Goal: Navigation & Orientation: Find specific page/section

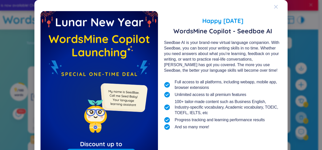
click at [274, 8] on icon "Close" at bounding box center [276, 7] width 4 height 4
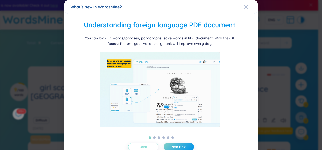
click at [148, 149] on button "Back" at bounding box center [143, 147] width 30 height 8
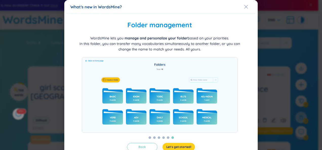
click at [170, 146] on span "Let's get started!" at bounding box center [178, 147] width 25 height 4
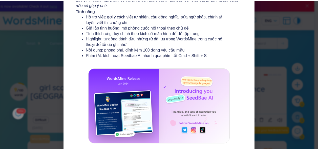
scroll to position [105, 0]
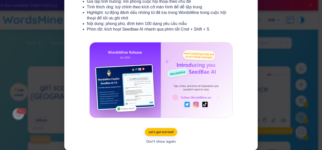
click at [165, 140] on div "Don't show again" at bounding box center [160, 142] width 29 height 6
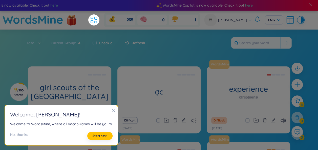
click at [112, 110] on icon "close" at bounding box center [114, 111] width 4 height 4
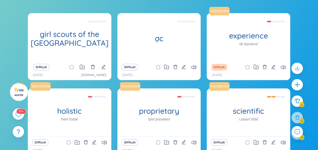
scroll to position [101, 0]
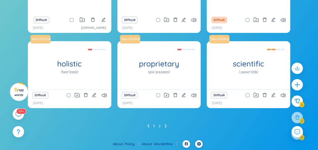
click at [165, 128] on icon at bounding box center [166, 127] width 2 height 4
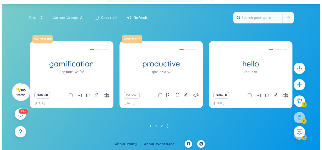
scroll to position [0, 0]
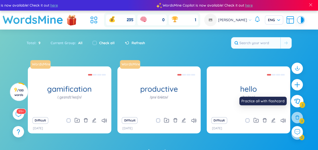
click at [296, 100] on icon at bounding box center [298, 101] width 6 height 5
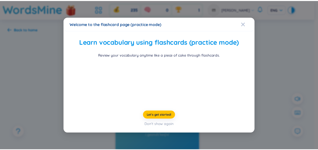
scroll to position [24, 0]
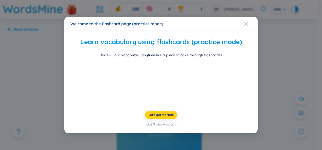
click at [162, 117] on span "Let's get started!" at bounding box center [161, 115] width 25 height 4
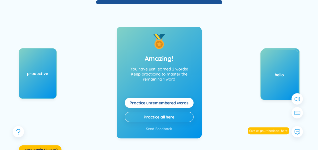
scroll to position [0, 0]
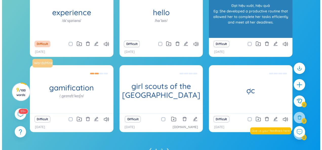
scroll to position [101, 0]
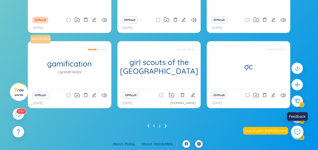
click at [293, 135] on button at bounding box center [297, 132] width 13 height 13
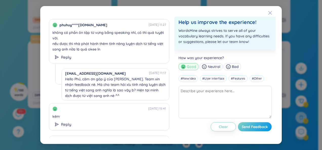
drag, startPoint x: 274, startPoint y: 11, endPoint x: 217, endPoint y: 13, distance: 56.3
click at [217, 13] on div "phuhuy*****gmail.com 11/05/2025 11:27 không có phần ôn tập từ vựng bằng speakin…" at bounding box center [161, 75] width 242 height 138
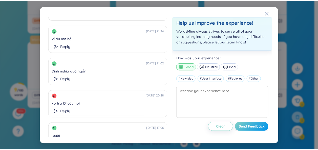
scroll to position [111, 0]
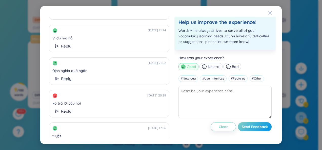
click at [268, 15] on div "Close" at bounding box center [270, 13] width 4 height 14
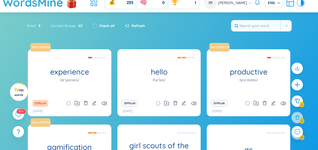
scroll to position [0, 0]
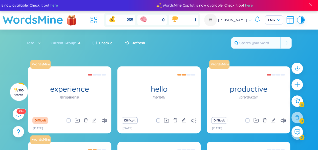
click at [97, 23] on ul at bounding box center [95, 19] width 14 height 11
click at [92, 16] on icon at bounding box center [93, 19] width 9 height 9
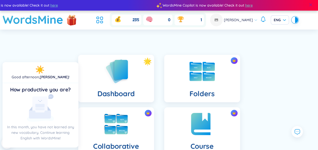
click at [311, 7] on span at bounding box center [311, 5] width 5 height 5
